Goal: Transaction & Acquisition: Purchase product/service

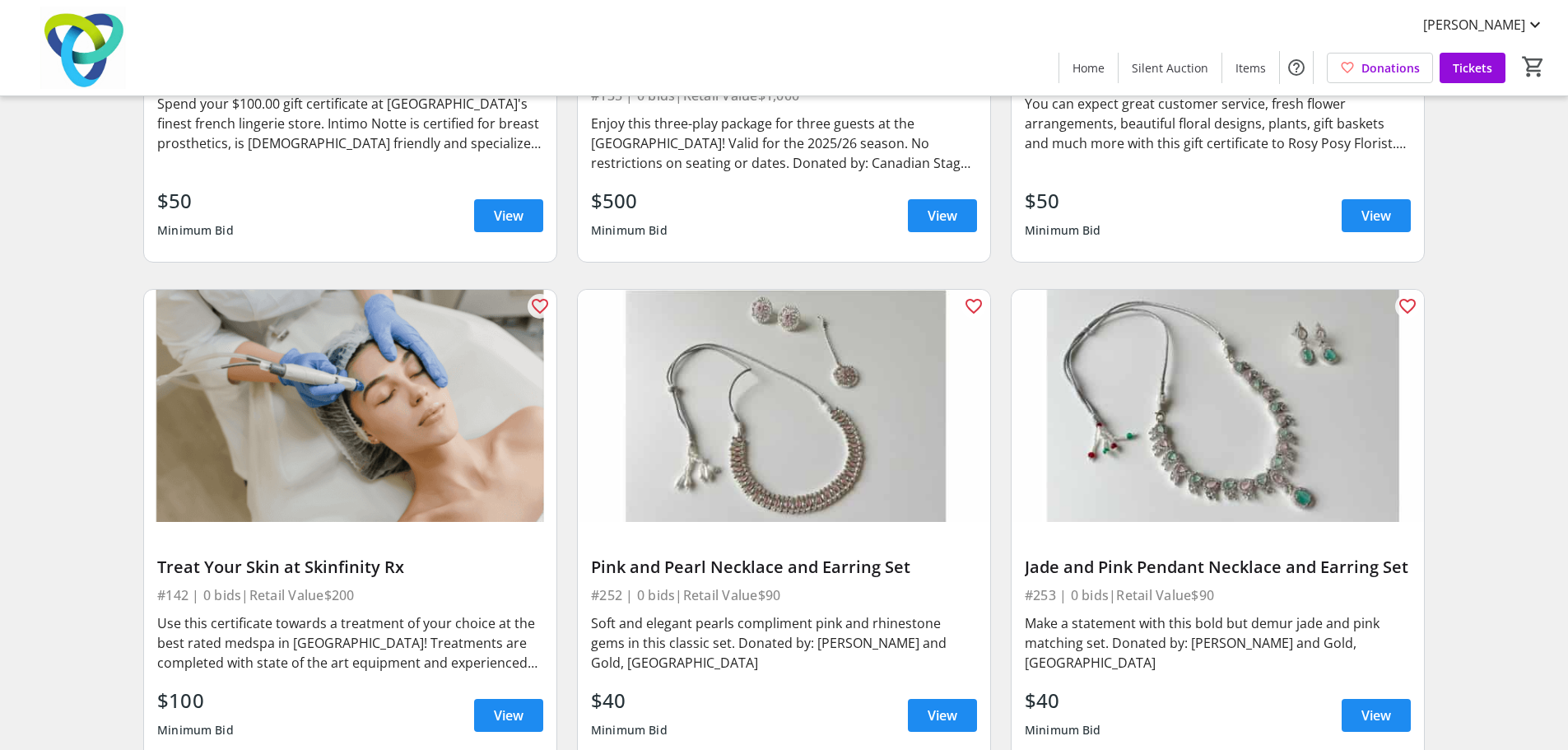
scroll to position [14404, 0]
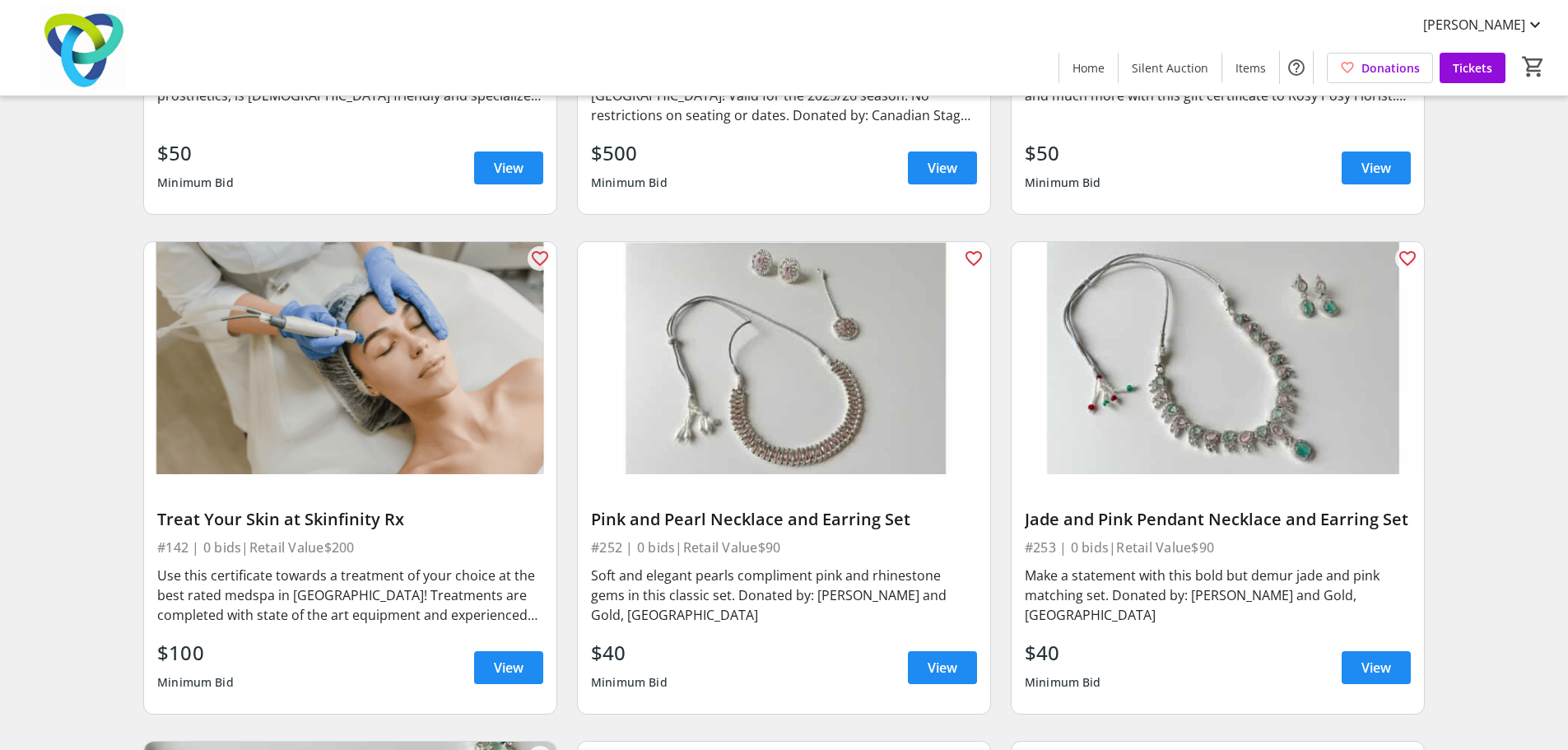
click at [789, 339] on img at bounding box center [784, 357] width 413 height 232
click at [933, 658] on span "View" at bounding box center [942, 668] width 30 height 20
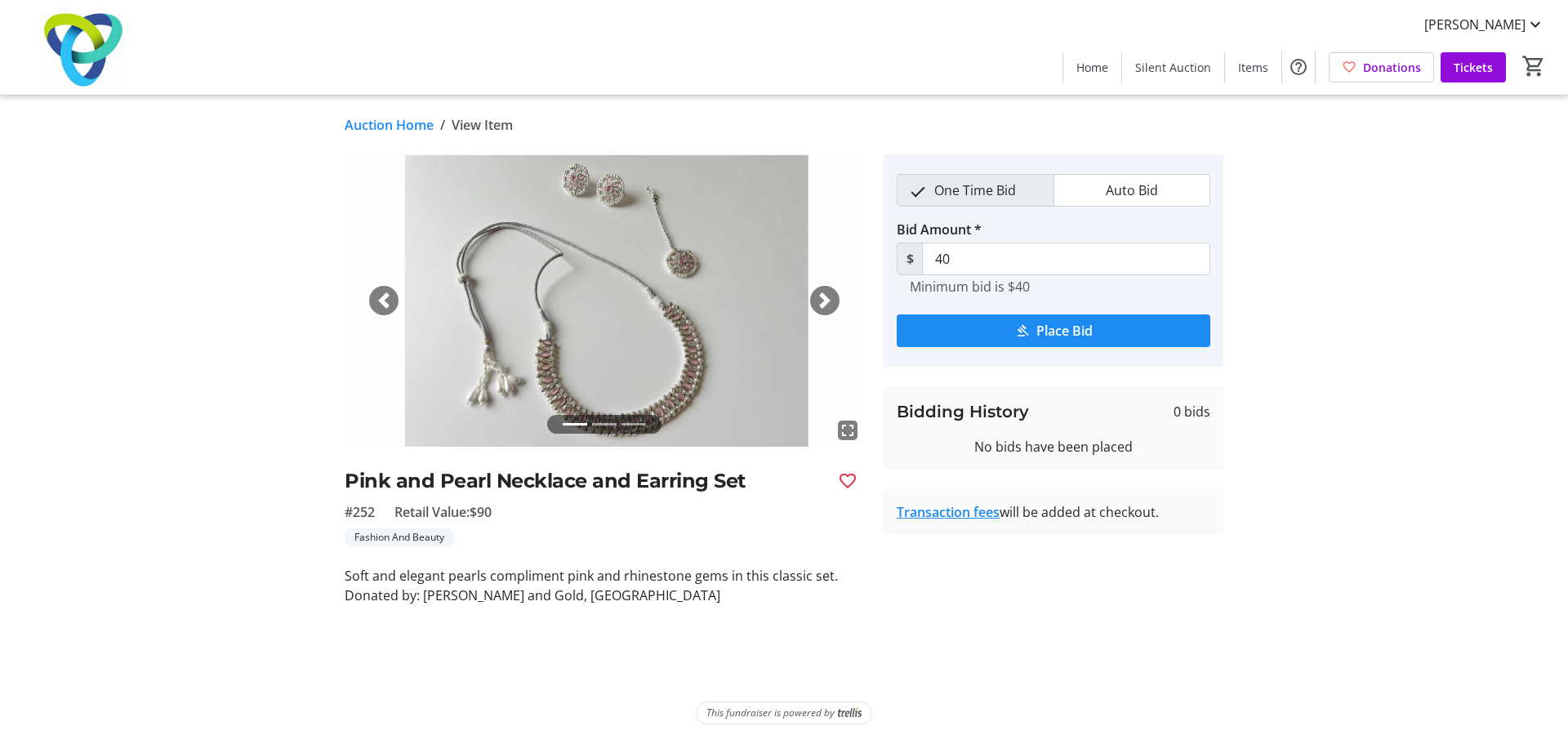
click at [832, 310] on div "Next" at bounding box center [824, 300] width 29 height 29
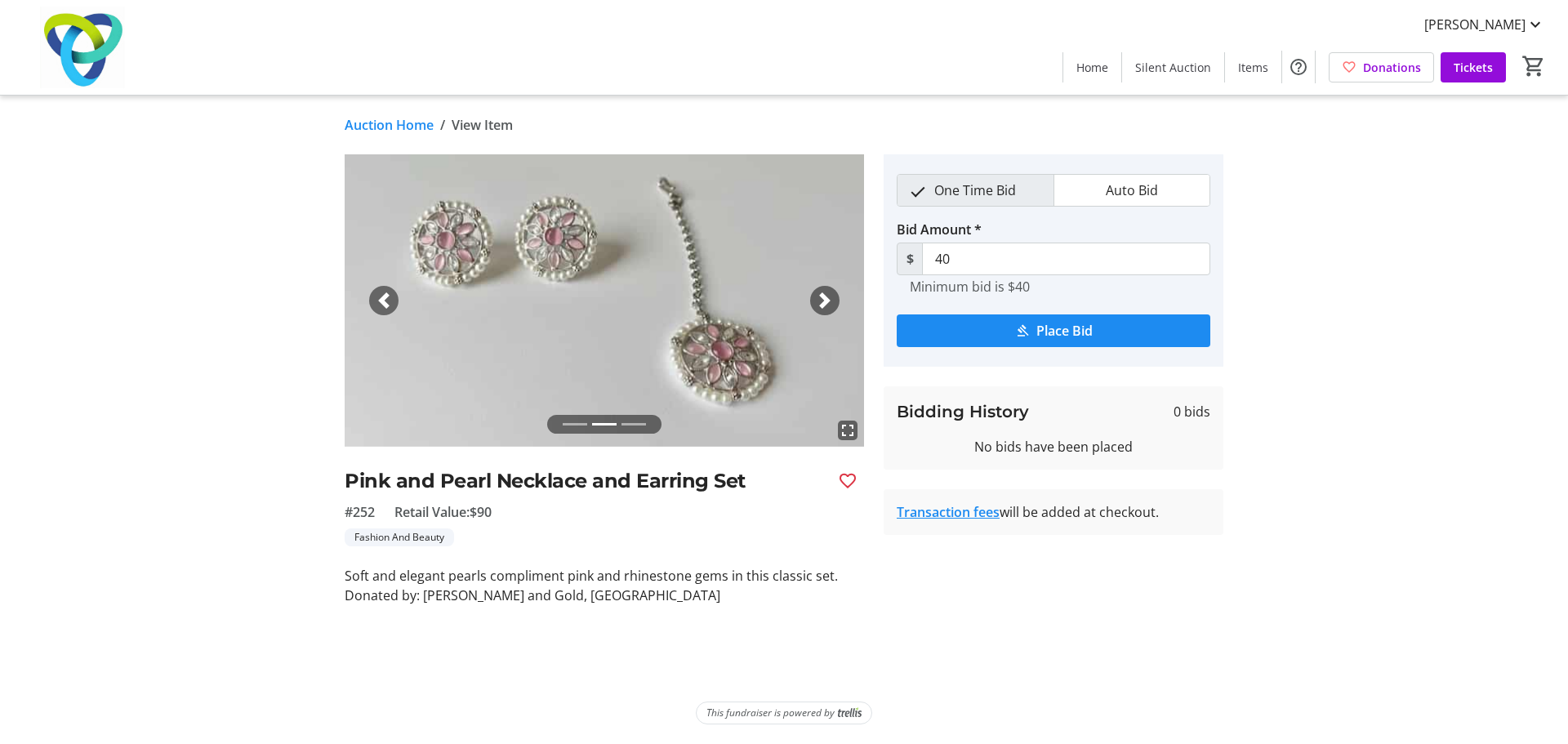
click at [832, 310] on div "Next" at bounding box center [824, 300] width 29 height 29
